Goal: Find specific page/section: Find specific page/section

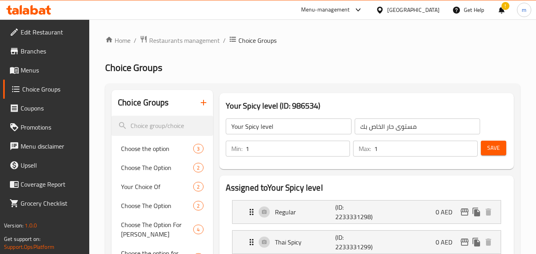
scroll to position [10, 0]
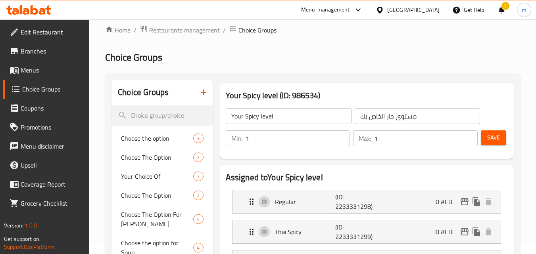
click at [388, 9] on div "[GEOGRAPHIC_DATA]" at bounding box center [413, 10] width 52 height 9
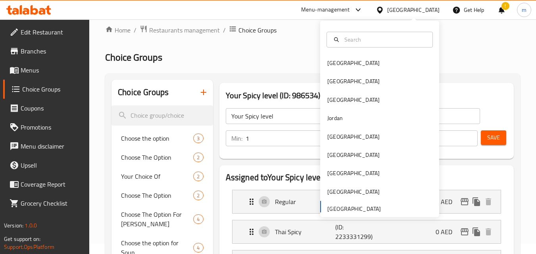
click at [348, 204] on div "Bahrain Egypt Iraq Jordan Kuwait Oman Qatar Saudi Arabia United Arab Emirates" at bounding box center [379, 135] width 119 height 163
click at [349, 174] on div "[GEOGRAPHIC_DATA]" at bounding box center [379, 173] width 119 height 18
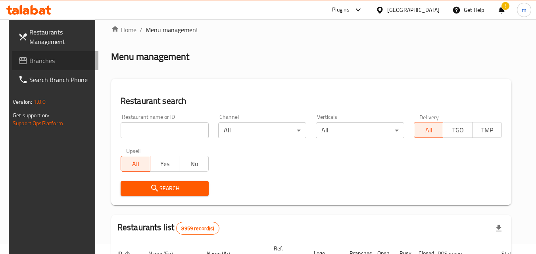
click at [43, 67] on link "Branches" at bounding box center [55, 60] width 86 height 19
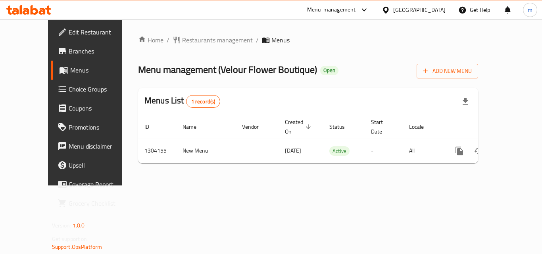
click at [182, 43] on span "Restaurants management" at bounding box center [217, 40] width 71 height 10
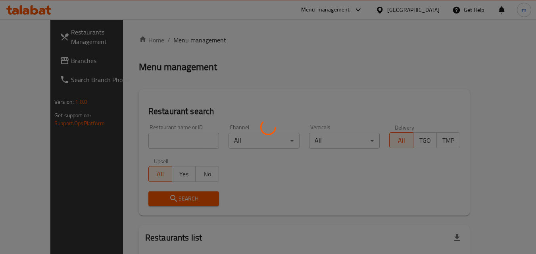
click at [142, 139] on div at bounding box center [268, 127] width 536 height 254
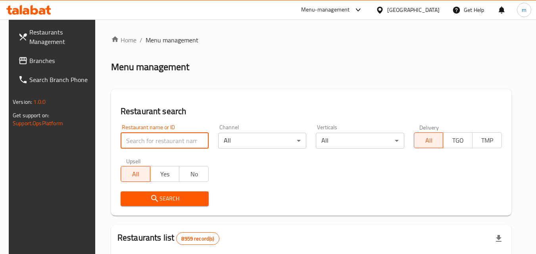
click at [142, 139] on input "search" at bounding box center [165, 141] width 88 height 16
paste input "703085"
type input "703085"
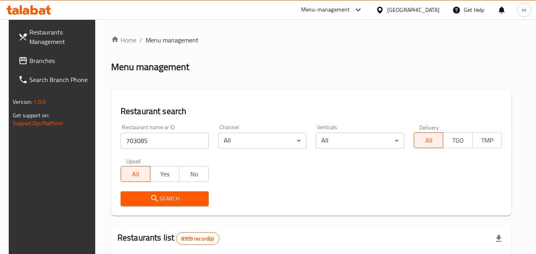
click at [176, 204] on button "Search" at bounding box center [165, 199] width 88 height 15
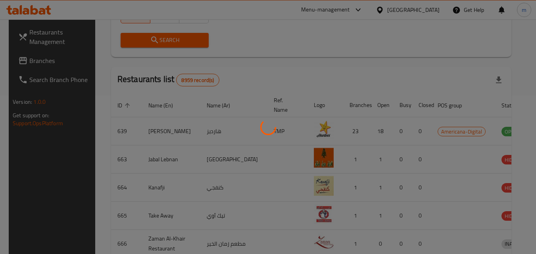
scroll to position [100, 0]
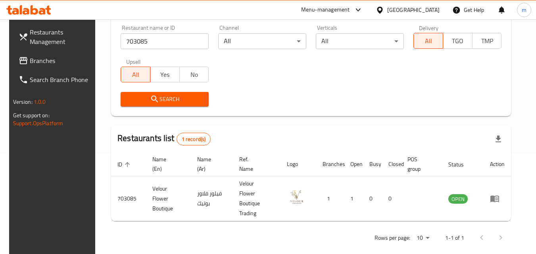
click at [441, 13] on div "[GEOGRAPHIC_DATA]" at bounding box center [407, 9] width 77 height 19
click at [387, 14] on div at bounding box center [382, 10] width 12 height 9
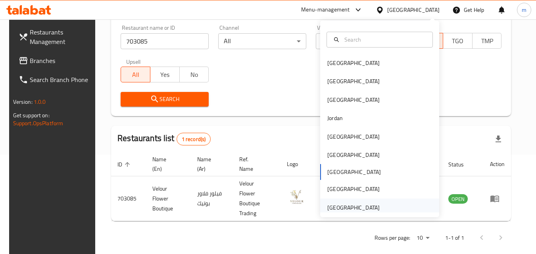
click at [343, 203] on div "[GEOGRAPHIC_DATA]" at bounding box center [353, 207] width 52 height 9
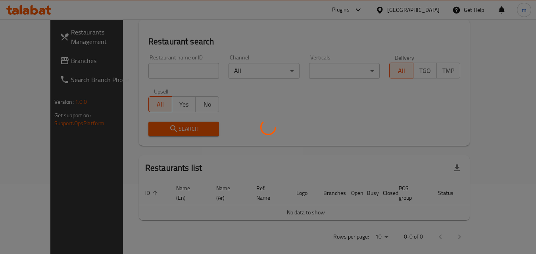
click at [46, 73] on div at bounding box center [268, 127] width 536 height 254
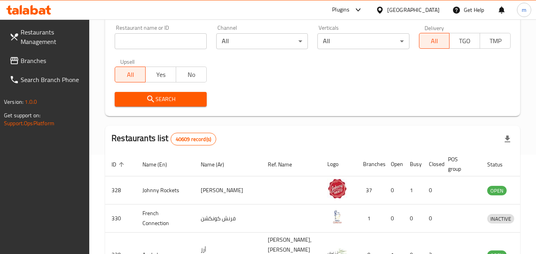
click at [35, 59] on span "Branches" at bounding box center [52, 61] width 63 height 10
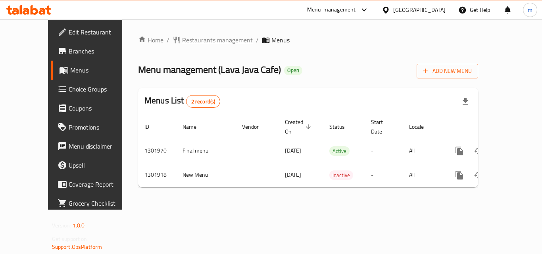
click at [208, 38] on span "Restaurants management" at bounding box center [217, 40] width 71 height 10
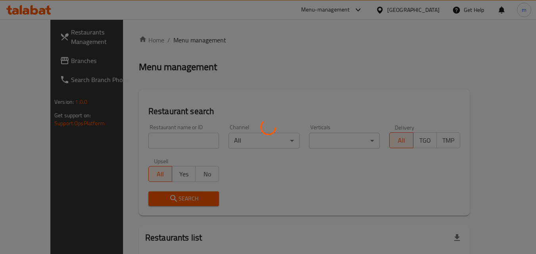
click at [150, 135] on div at bounding box center [268, 127] width 536 height 254
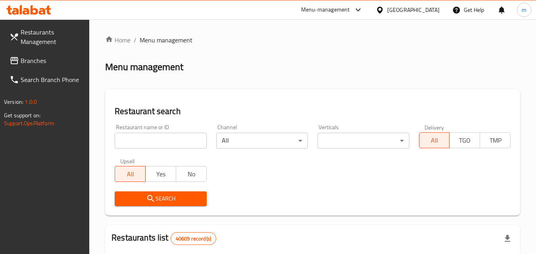
click at [236, 117] on h2 "Restaurant search" at bounding box center [313, 111] width 396 height 12
click at [165, 139] on input "search" at bounding box center [161, 141] width 92 height 16
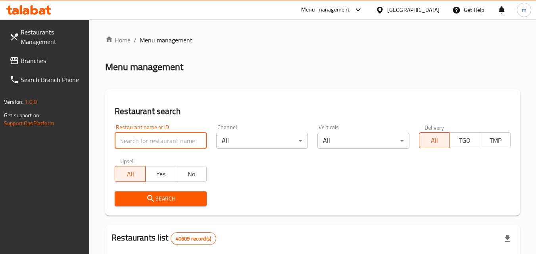
paste input "702153"
type input "702153"
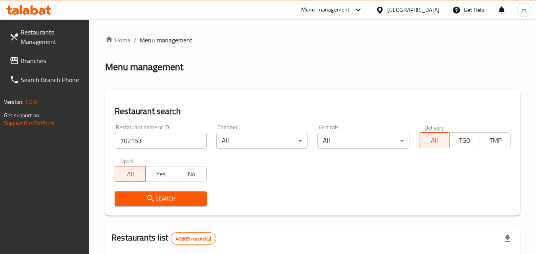
click at [179, 192] on button "Search" at bounding box center [161, 199] width 92 height 15
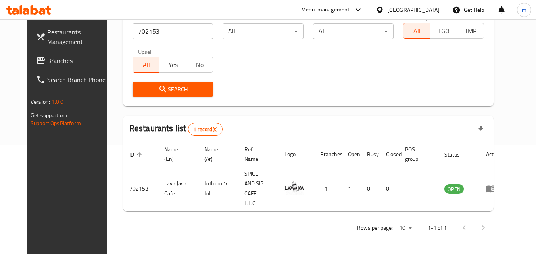
scroll to position [93, 0]
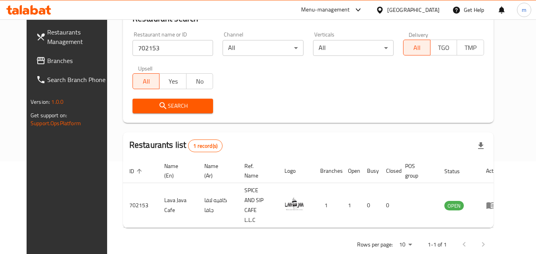
click at [55, 57] on span "Branches" at bounding box center [78, 61] width 63 height 10
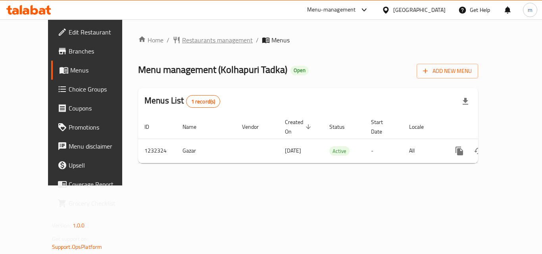
click at [200, 38] on span "Restaurants management" at bounding box center [217, 40] width 71 height 10
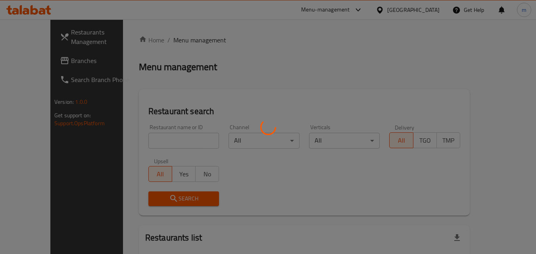
click at [163, 137] on div at bounding box center [268, 127] width 536 height 254
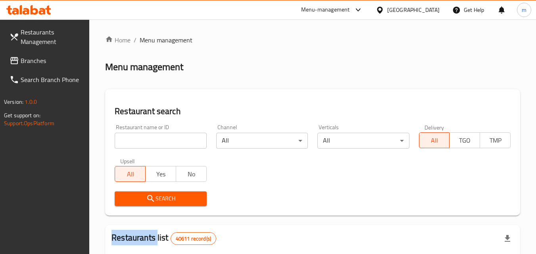
click at [163, 137] on div at bounding box center [268, 127] width 536 height 254
click at [163, 137] on input "search" at bounding box center [161, 141] width 92 height 16
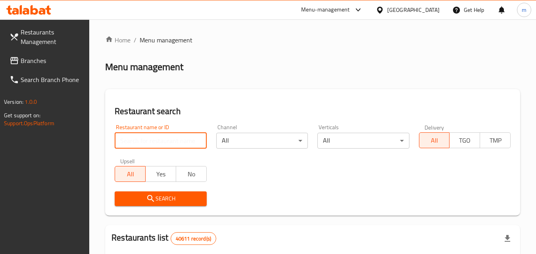
paste input "677733"
type input "677733"
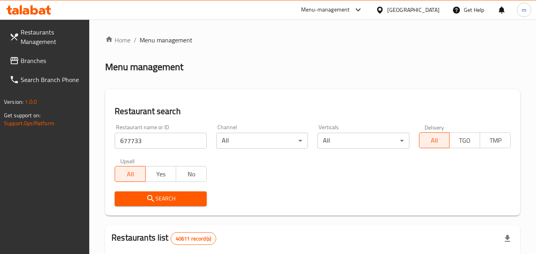
click at [171, 197] on span "Search" at bounding box center [160, 199] width 79 height 10
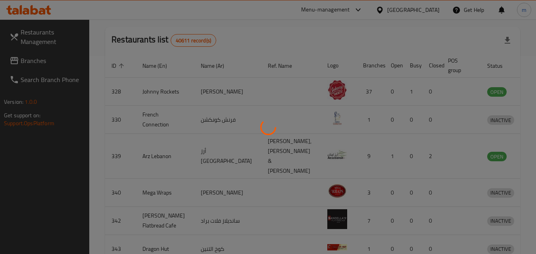
scroll to position [93, 0]
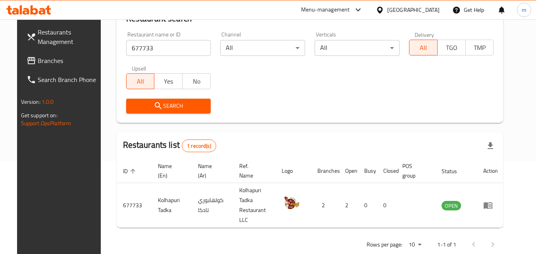
click at [406, 10] on div "[GEOGRAPHIC_DATA]" at bounding box center [413, 10] width 52 height 9
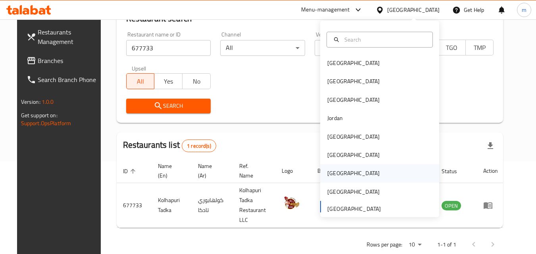
click at [331, 172] on div "[GEOGRAPHIC_DATA]" at bounding box center [353, 173] width 52 height 9
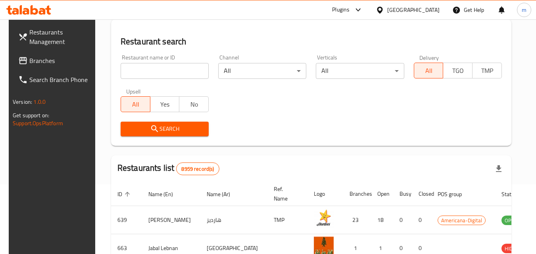
scroll to position [93, 0]
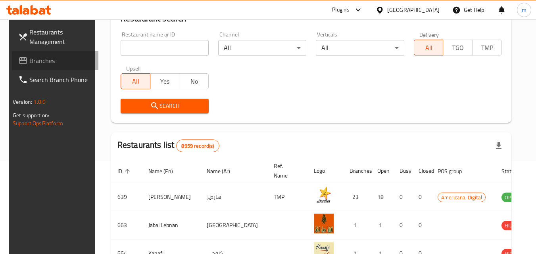
click at [41, 62] on span "Branches" at bounding box center [60, 61] width 63 height 10
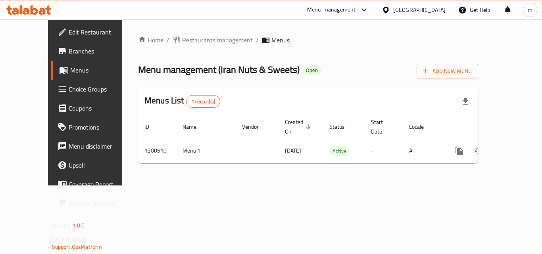
click at [171, 42] on div "Home / Restaurants management / Menus Menu management ( Iran Nuts & Sweets ) Op…" at bounding box center [308, 102] width 340 height 134
click at [182, 38] on span "Restaurants management" at bounding box center [217, 40] width 71 height 10
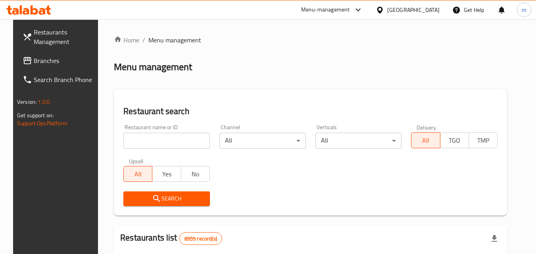
click at [143, 140] on div at bounding box center [268, 127] width 536 height 254
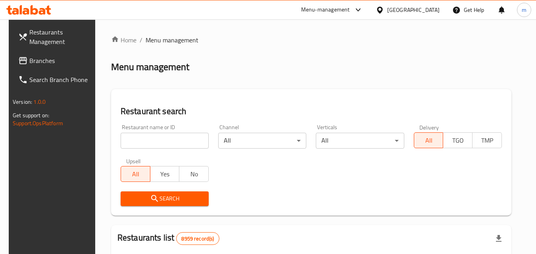
click at [143, 140] on input "search" at bounding box center [165, 141] width 88 height 16
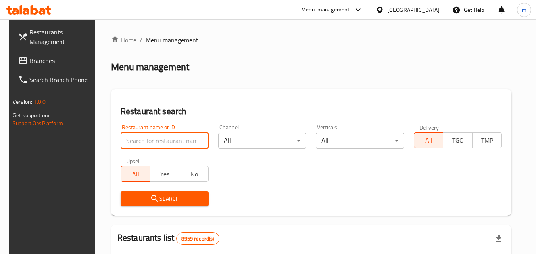
paste input "701745"
type input "701745"
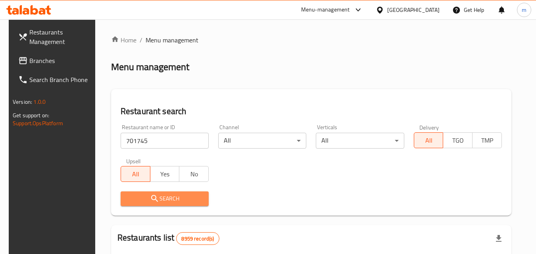
click at [184, 199] on span "Search" at bounding box center [164, 199] width 75 height 10
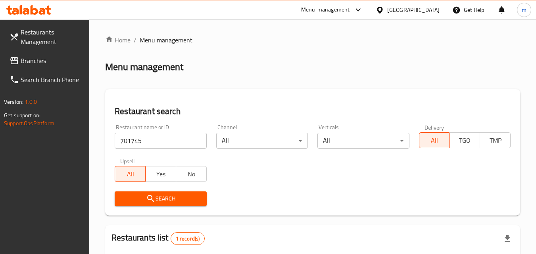
scroll to position [79, 0]
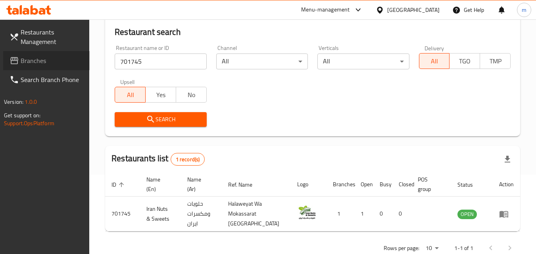
click at [16, 57] on icon at bounding box center [15, 61] width 10 height 10
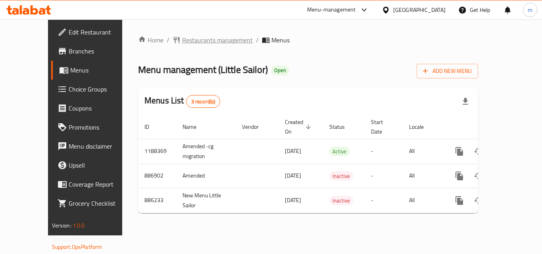
click at [188, 39] on span "Restaurants management" at bounding box center [217, 40] width 71 height 10
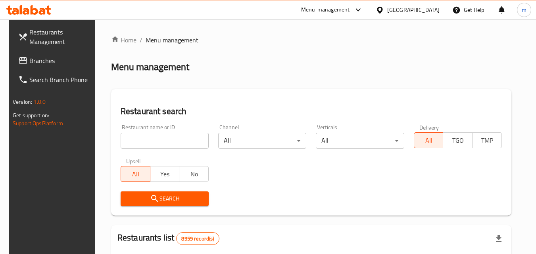
click at [174, 140] on input "search" at bounding box center [165, 141] width 88 height 16
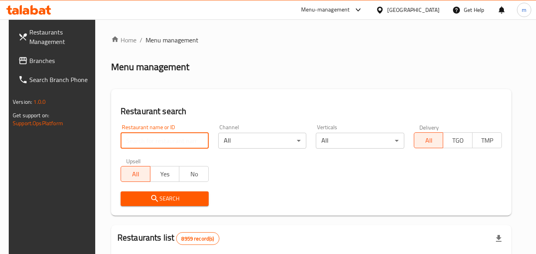
paste input "2945"
type input "2945"
drag, startPoint x: 163, startPoint y: 191, endPoint x: 168, endPoint y: 212, distance: 21.6
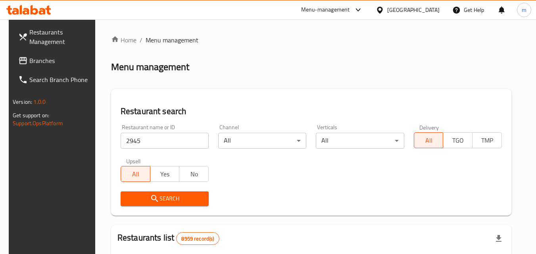
click at [169, 197] on span "Search" at bounding box center [164, 199] width 75 height 10
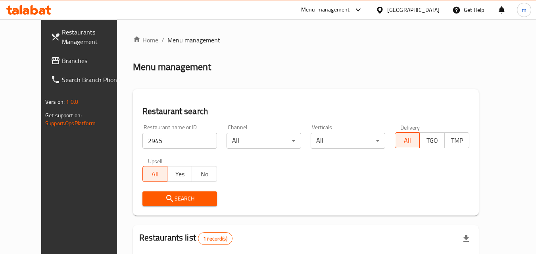
click at [177, 202] on span "Search" at bounding box center [180, 199] width 62 height 10
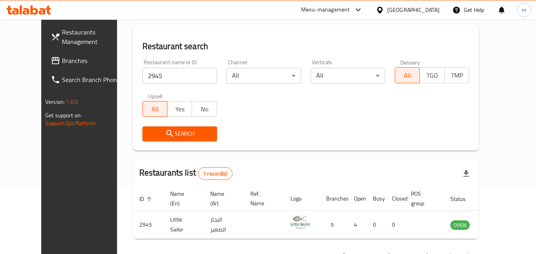
scroll to position [79, 0]
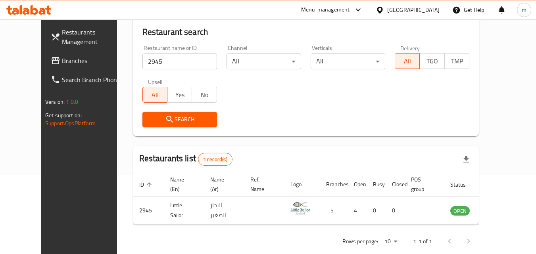
click at [62, 61] on span "Branches" at bounding box center [93, 61] width 63 height 10
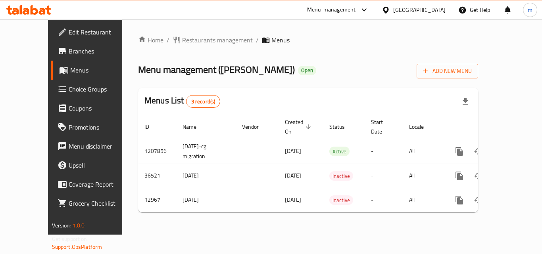
click at [178, 38] on div at bounding box center [271, 127] width 542 height 254
click at [182, 38] on span "Restaurants management" at bounding box center [217, 40] width 71 height 10
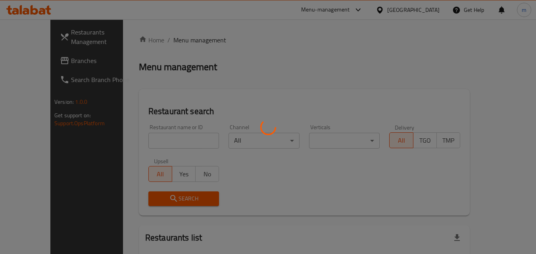
click at [130, 139] on div at bounding box center [268, 127] width 536 height 254
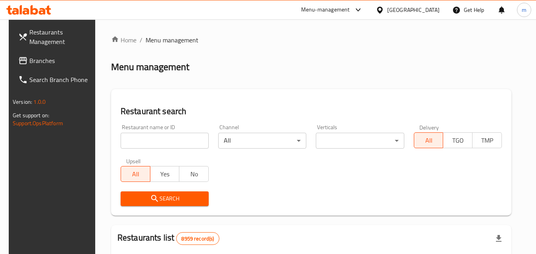
click at [130, 139] on input "search" at bounding box center [165, 141] width 88 height 16
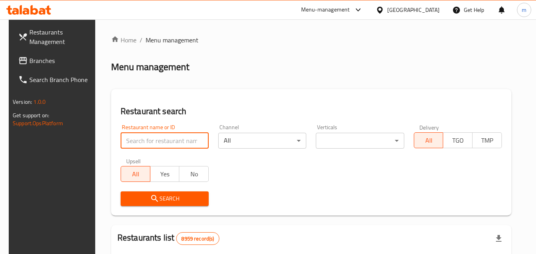
click at [130, 139] on input "search" at bounding box center [165, 141] width 88 height 16
paste input "7935"
type input "7935"
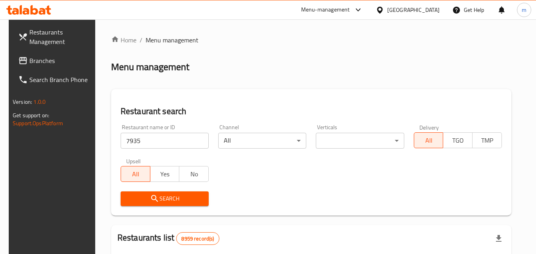
click at [142, 193] on button "Search" at bounding box center [165, 199] width 88 height 15
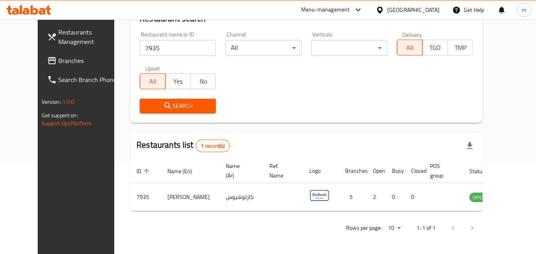
scroll to position [93, 0]
click at [384, 8] on icon at bounding box center [380, 10] width 8 height 8
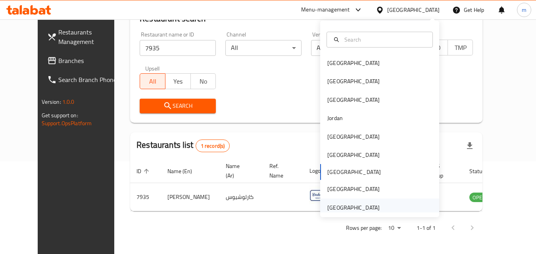
click at [362, 205] on div "[GEOGRAPHIC_DATA]" at bounding box center [353, 207] width 52 height 9
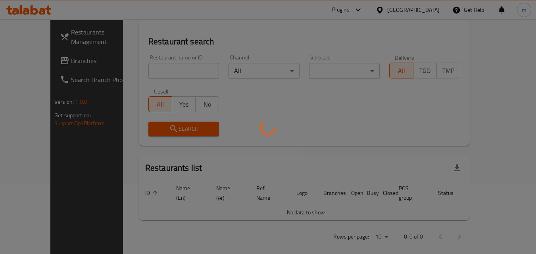
click at [18, 56] on div at bounding box center [268, 127] width 536 height 254
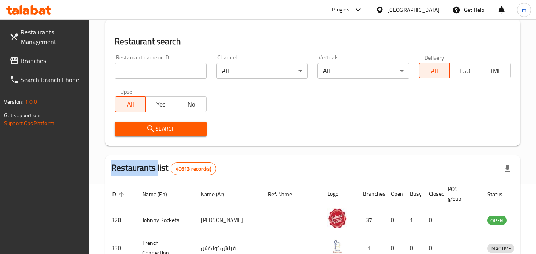
scroll to position [93, 0]
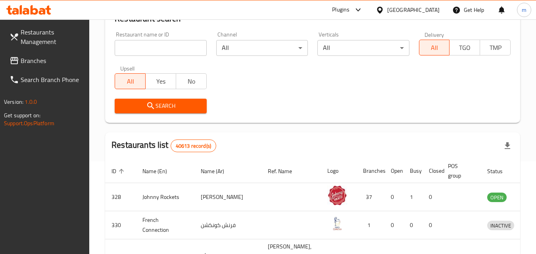
click at [19, 56] on div at bounding box center [268, 127] width 536 height 254
click at [19, 56] on link "Branches" at bounding box center [46, 60] width 86 height 19
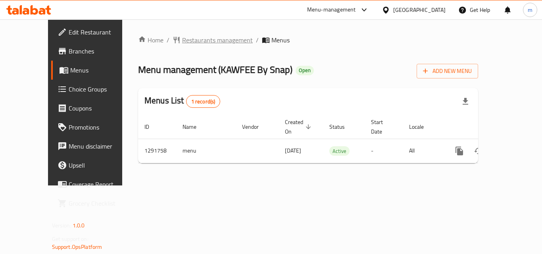
click at [182, 38] on span "Restaurants management" at bounding box center [217, 40] width 71 height 10
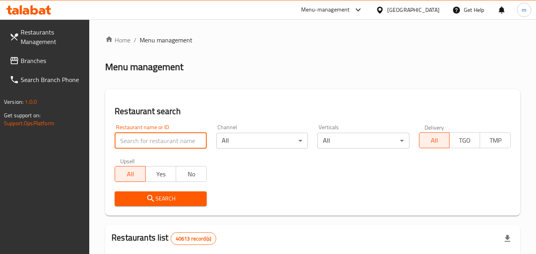
click at [146, 140] on input "search" at bounding box center [161, 141] width 92 height 16
paste input "698907"
type input "698907"
click button "Search" at bounding box center [161, 199] width 92 height 15
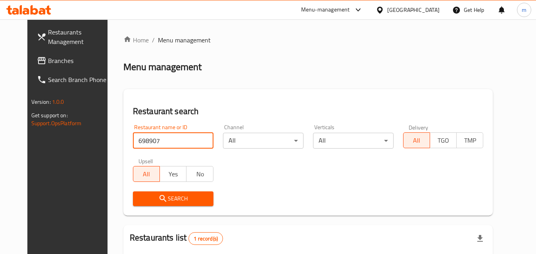
scroll to position [93, 0]
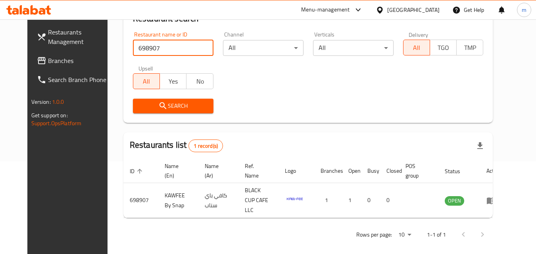
click at [139, 105] on span "Search" at bounding box center [173, 106] width 68 height 10
drag, startPoint x: 392, startPoint y: 10, endPoint x: 383, endPoint y: 20, distance: 12.9
click at [393, 10] on div "[GEOGRAPHIC_DATA]" at bounding box center [413, 10] width 52 height 9
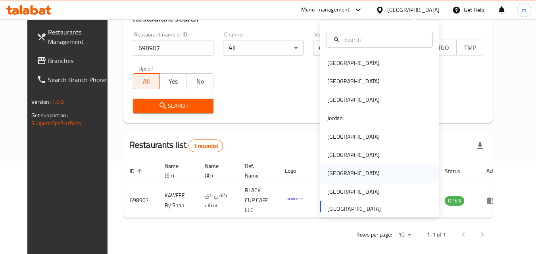
click at [341, 172] on div "[GEOGRAPHIC_DATA]" at bounding box center [379, 173] width 119 height 18
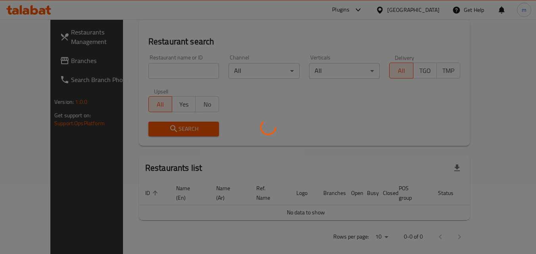
scroll to position [93, 0]
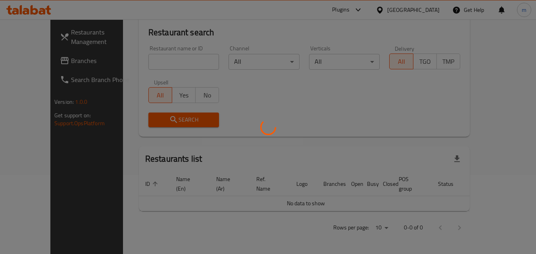
click at [40, 66] on div at bounding box center [268, 127] width 536 height 254
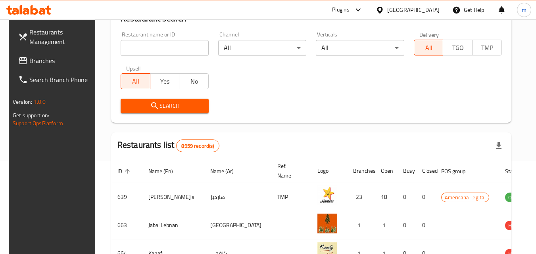
click at [40, 65] on span "Branches" at bounding box center [60, 61] width 63 height 10
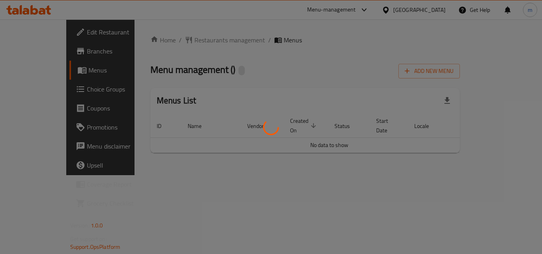
click at [161, 35] on div at bounding box center [271, 127] width 542 height 254
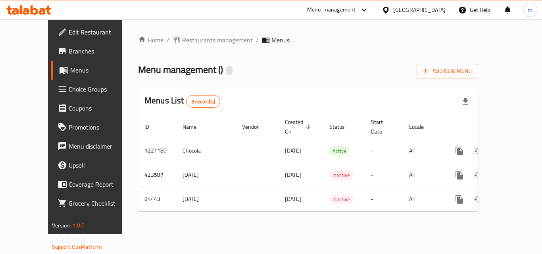
click at [182, 35] on span "Restaurants management" at bounding box center [217, 40] width 71 height 10
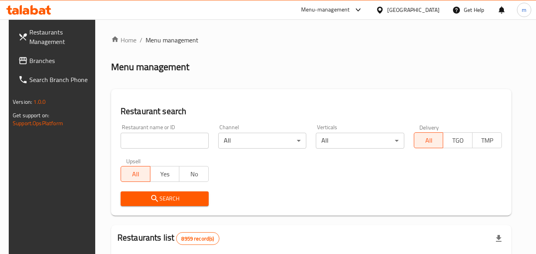
click at [158, 134] on input "search" at bounding box center [165, 141] width 88 height 16
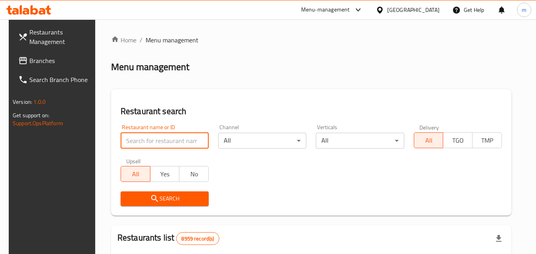
paste input "600759"
type input "600759"
click at [174, 207] on div "Home / Menu management Menu management Restaurant search Restaurant name or ID …" at bounding box center [311, 256] width 400 height 443
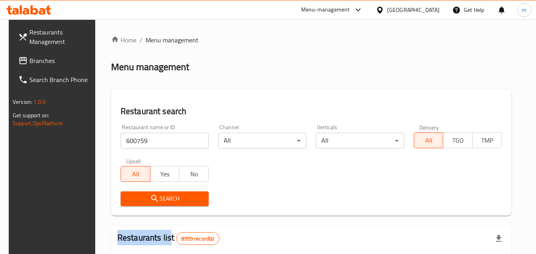
click at [181, 194] on span "Search" at bounding box center [164, 199] width 75 height 10
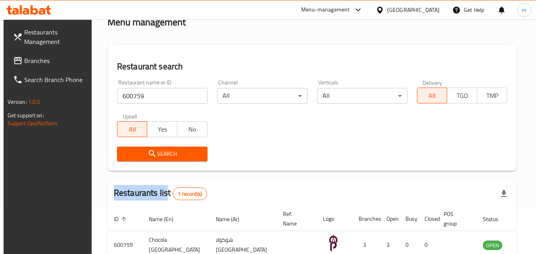
scroll to position [93, 0]
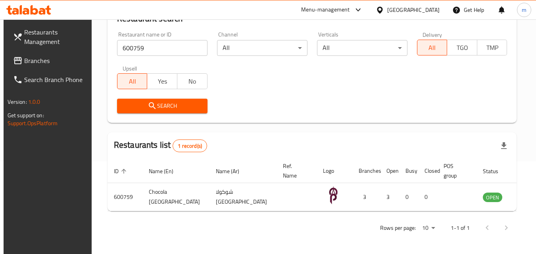
click at [445, 10] on div "[GEOGRAPHIC_DATA]" at bounding box center [407, 9] width 77 height 19
click at [431, 11] on div "[GEOGRAPHIC_DATA]" at bounding box center [413, 10] width 52 height 9
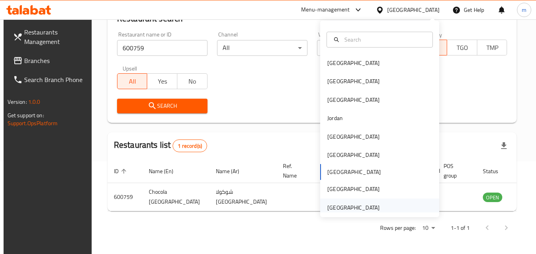
click at [357, 202] on div "[GEOGRAPHIC_DATA]" at bounding box center [353, 208] width 65 height 18
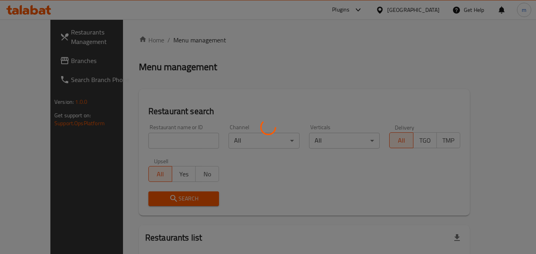
drag, startPoint x: 173, startPoint y: 137, endPoint x: 195, endPoint y: 155, distance: 28.7
click at [187, 151] on div at bounding box center [268, 127] width 536 height 254
click at [195, 155] on div at bounding box center [268, 127] width 536 height 254
click at [194, 173] on div at bounding box center [268, 127] width 536 height 254
click at [194, 174] on div at bounding box center [268, 127] width 536 height 254
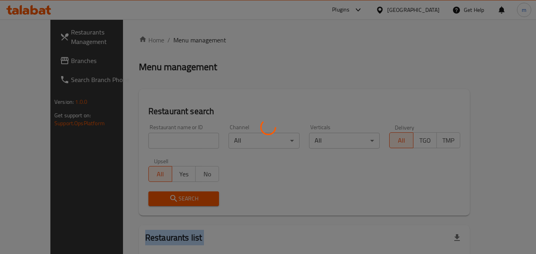
click at [194, 174] on div at bounding box center [268, 127] width 536 height 254
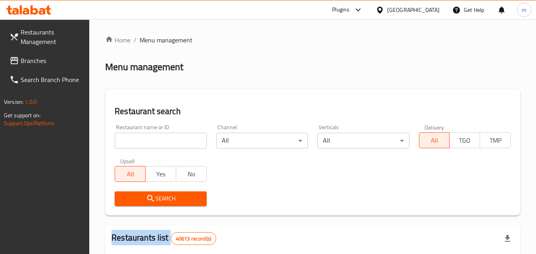
click at [196, 174] on span "No" at bounding box center [191, 175] width 24 height 12
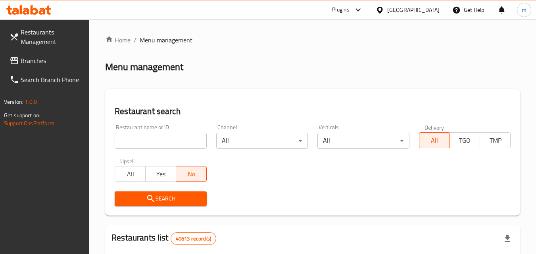
click at [189, 141] on input "search" at bounding box center [161, 141] width 92 height 16
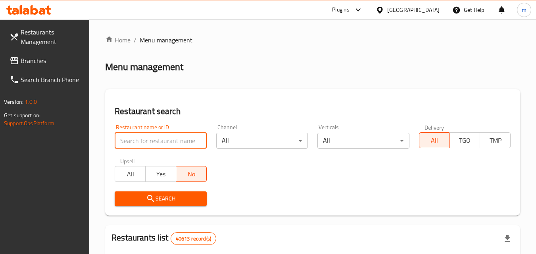
paste input "732093"
type input "732093"
click at [157, 196] on span "Search" at bounding box center [160, 199] width 79 height 10
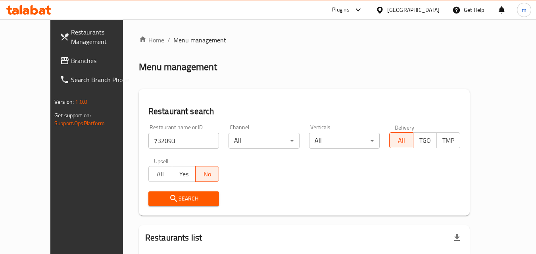
click at [157, 201] on span "Search" at bounding box center [184, 199] width 58 height 10
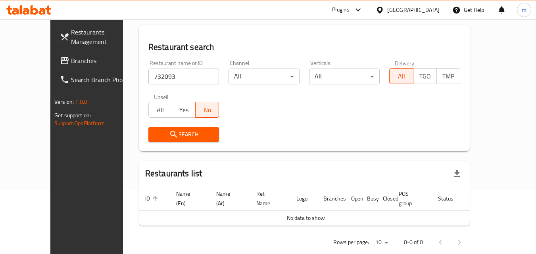
scroll to position [70, 0]
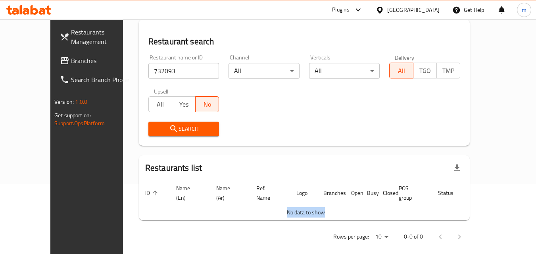
drag, startPoint x: 493, startPoint y: 195, endPoint x: 431, endPoint y: 198, distance: 61.2
click at [431, 198] on table "ID sorted ascending Name (En) Name (Ar) Ref. Name Logo Branches Open Busy Close…" at bounding box center [320, 200] width 362 height 39
click at [418, 138] on div "Search" at bounding box center [304, 129] width 321 height 24
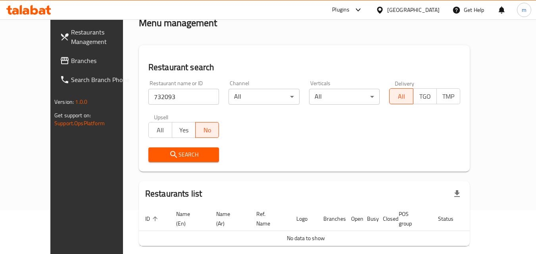
scroll to position [30, 0]
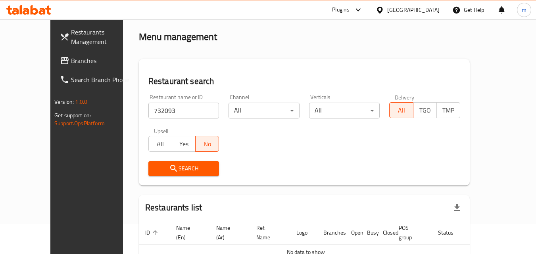
click at [71, 60] on span "Branches" at bounding box center [102, 61] width 63 height 10
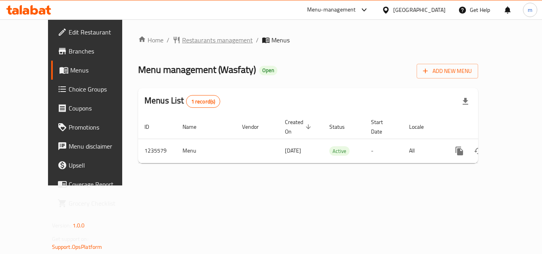
drag, startPoint x: 0, startPoint y: 0, endPoint x: 184, endPoint y: 37, distance: 188.1
click at [184, 37] on span "Restaurants management" at bounding box center [217, 40] width 71 height 10
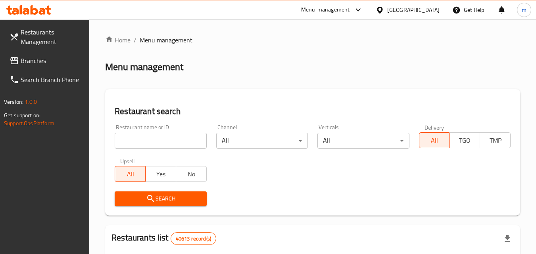
click at [142, 143] on div at bounding box center [268, 127] width 536 height 254
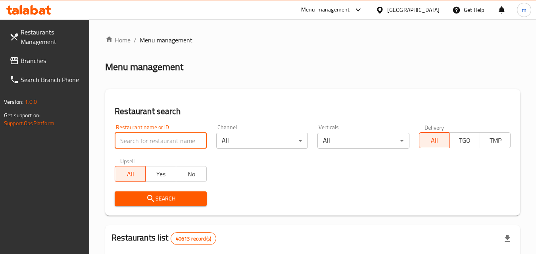
click at [141, 143] on input "search" at bounding box center [161, 141] width 92 height 16
paste input "678776"
type input "678776"
click button "Search" at bounding box center [161, 199] width 92 height 15
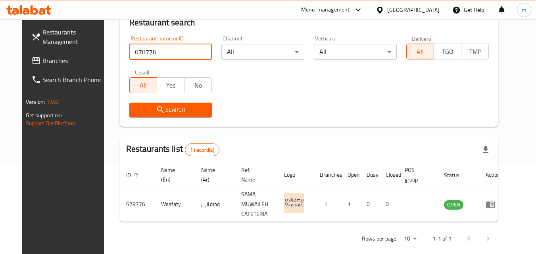
scroll to position [93, 0]
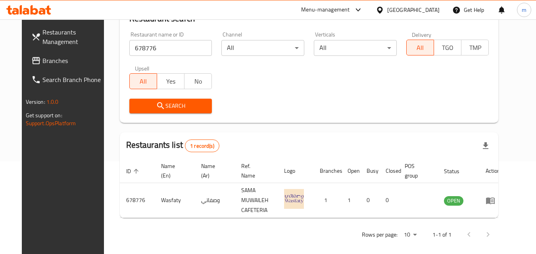
click at [377, 14] on icon at bounding box center [380, 10] width 8 height 8
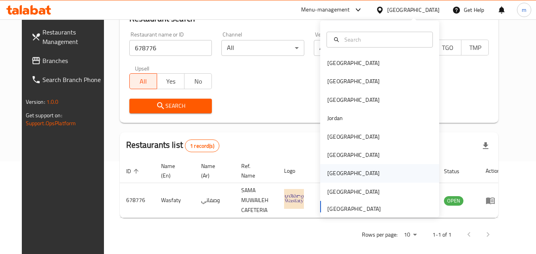
click at [332, 174] on div "[GEOGRAPHIC_DATA]" at bounding box center [353, 173] width 52 height 9
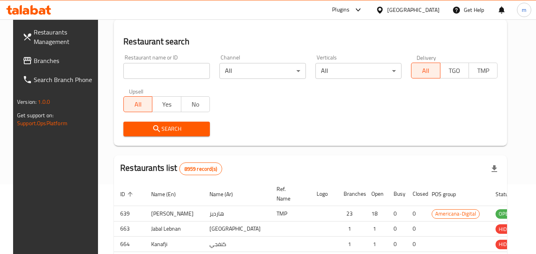
scroll to position [93, 0]
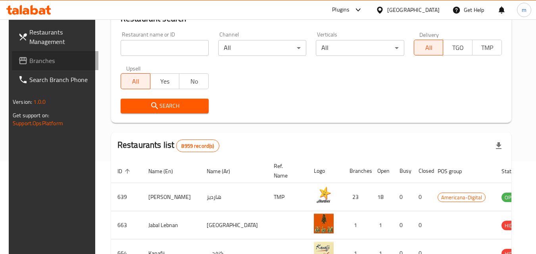
click at [32, 54] on link "Branches" at bounding box center [55, 60] width 86 height 19
